Goal: Information Seeking & Learning: Learn about a topic

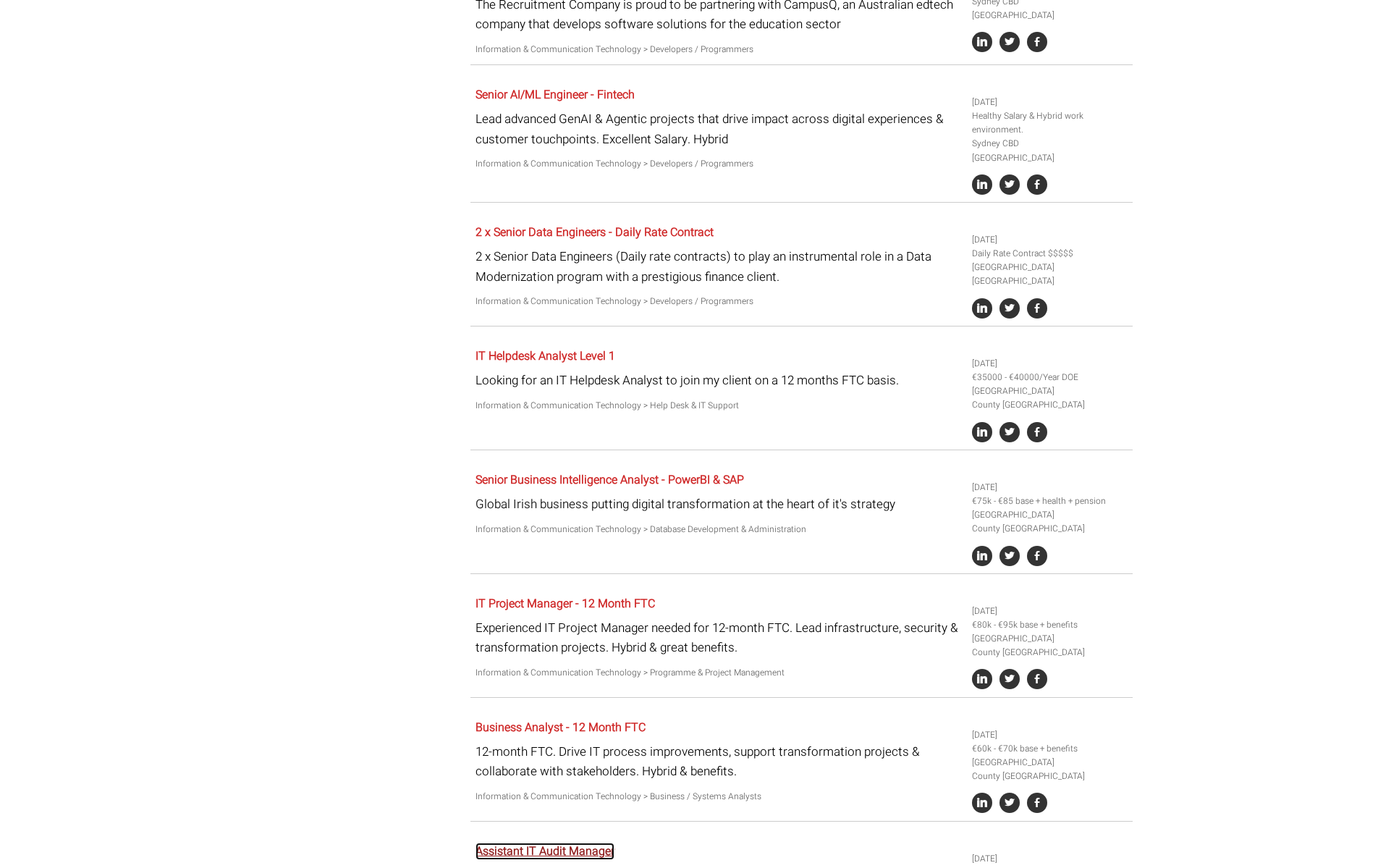
scroll to position [2649, 0]
